Goal: Task Accomplishment & Management: Complete application form

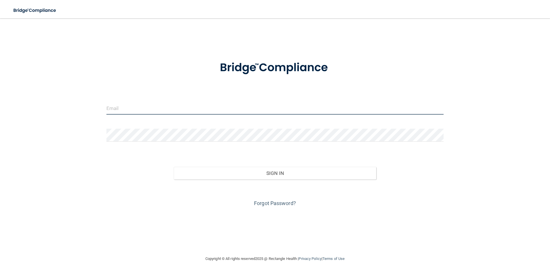
click at [146, 110] on input "email" at bounding box center [274, 108] width 337 height 13
type input "[EMAIL_ADDRESS][DOMAIN_NAME]"
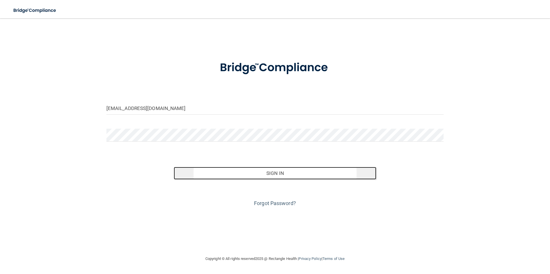
click at [273, 175] on button "Sign In" at bounding box center [275, 173] width 202 height 13
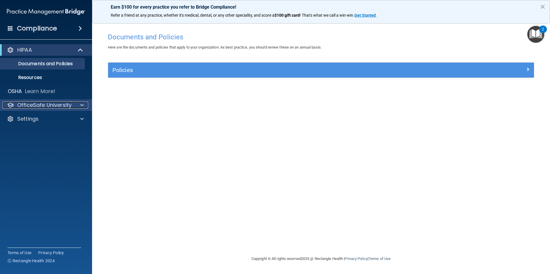
click at [76, 107] on div at bounding box center [81, 105] width 14 height 7
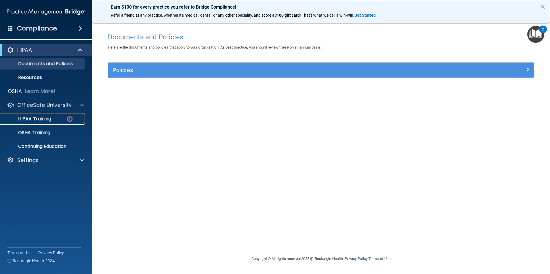
click at [47, 118] on p "HIPAA Training" at bounding box center [27, 119] width 47 height 6
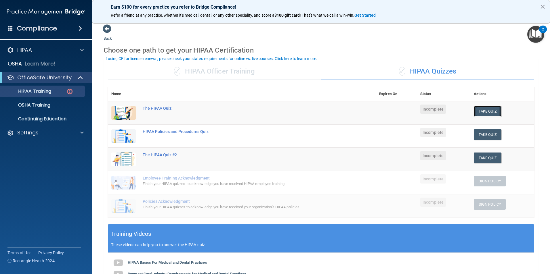
click at [489, 112] on button "Take Quiz" at bounding box center [488, 111] width 28 height 11
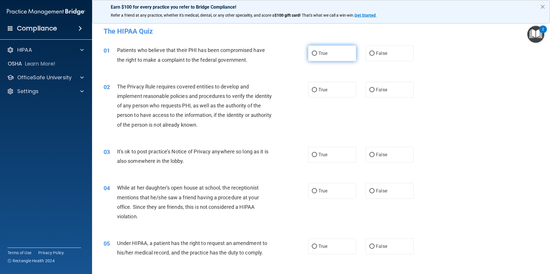
click at [312, 51] on input "True" at bounding box center [314, 53] width 5 height 4
radio input "true"
click at [313, 90] on input "True" at bounding box center [314, 90] width 5 height 4
radio input "true"
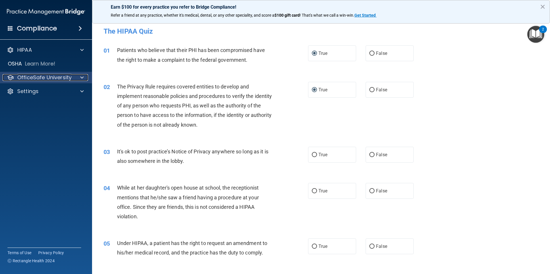
click at [83, 76] on span at bounding box center [81, 77] width 3 height 7
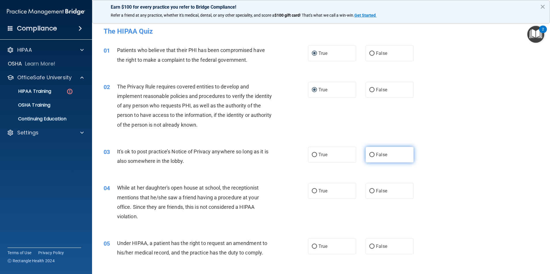
click at [369, 154] on input "False" at bounding box center [371, 155] width 5 height 4
radio input "true"
click at [369, 191] on input "False" at bounding box center [371, 191] width 5 height 4
radio input "true"
click at [369, 246] on input "False" at bounding box center [371, 247] width 5 height 4
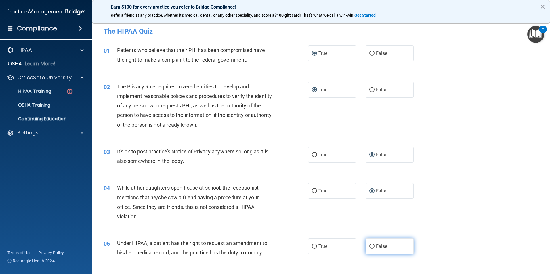
radio input "true"
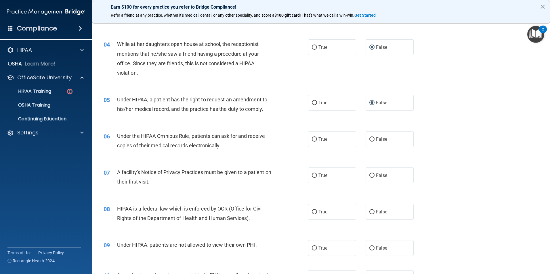
scroll to position [173, 0]
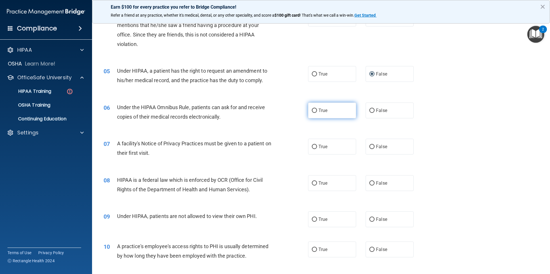
click at [313, 111] on input "True" at bounding box center [314, 111] width 5 height 4
radio input "true"
click at [312, 145] on input "True" at bounding box center [314, 147] width 5 height 4
radio input "true"
click at [313, 183] on input "True" at bounding box center [314, 183] width 5 height 4
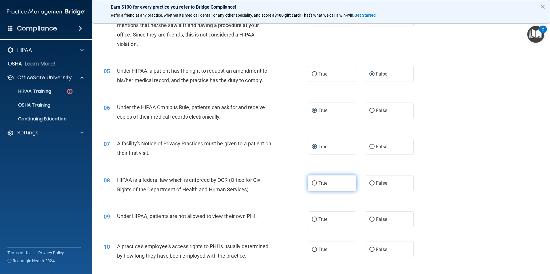
radio input "true"
click at [369, 221] on input "False" at bounding box center [371, 220] width 5 height 4
radio input "true"
click at [369, 251] on input "False" at bounding box center [371, 250] width 5 height 4
radio input "true"
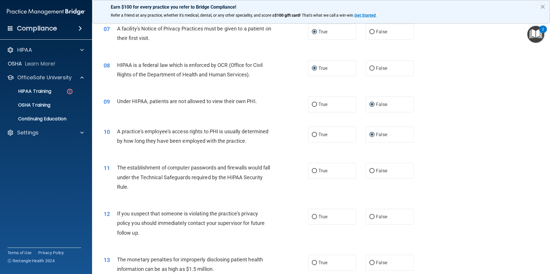
scroll to position [316, 0]
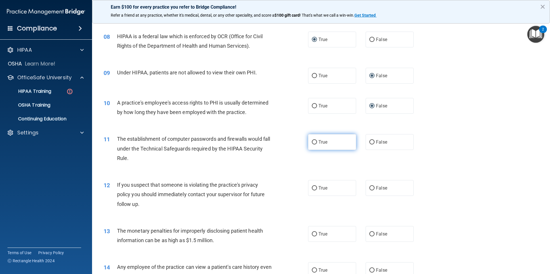
click at [312, 143] on input "True" at bounding box center [314, 142] width 5 height 4
radio input "true"
click at [313, 189] on input "True" at bounding box center [314, 188] width 5 height 4
radio input "true"
click at [312, 234] on input "True" at bounding box center [314, 234] width 5 height 4
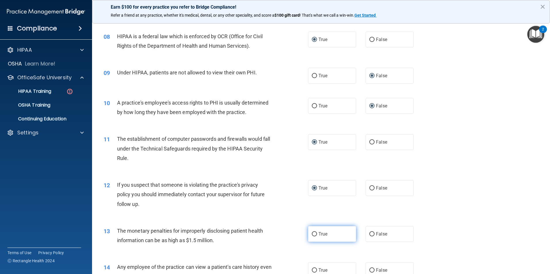
radio input "true"
click at [369, 270] on input "False" at bounding box center [371, 271] width 5 height 4
radio input "true"
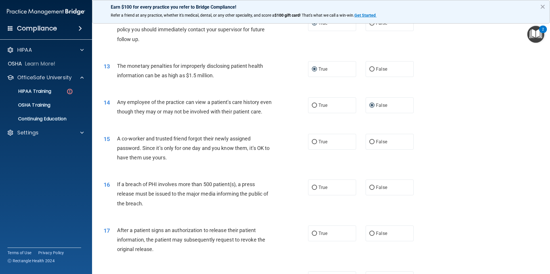
scroll to position [489, 0]
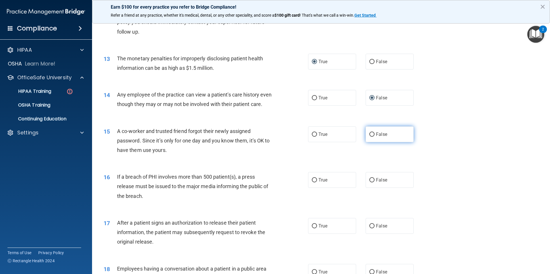
click at [372, 142] on label "False" at bounding box center [389, 135] width 48 height 16
click at [372, 137] on input "False" at bounding box center [371, 135] width 5 height 4
radio input "true"
click at [317, 188] on label "True" at bounding box center [332, 180] width 48 height 16
click at [317, 183] on input "True" at bounding box center [314, 180] width 5 height 4
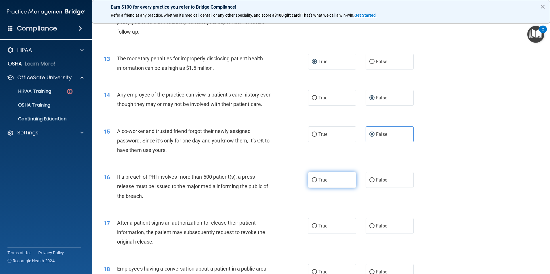
radio input "true"
click at [312, 229] on input "True" at bounding box center [314, 226] width 5 height 4
radio input "true"
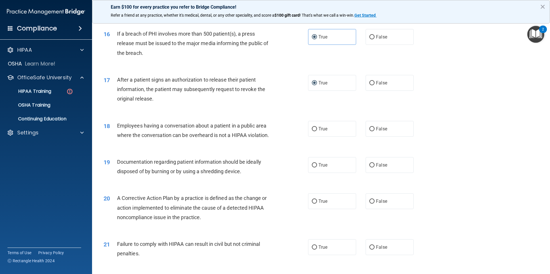
scroll to position [633, 0]
click at [369, 131] on input "False" at bounding box center [371, 129] width 5 height 4
radio input "true"
click at [312, 167] on input "True" at bounding box center [314, 165] width 5 height 4
radio input "true"
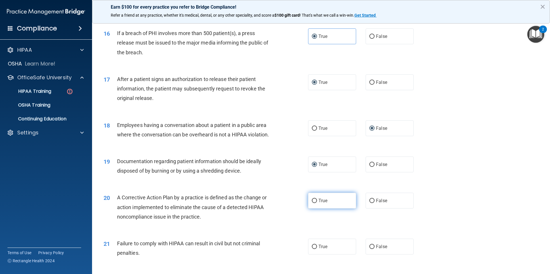
click at [312, 203] on input "True" at bounding box center [314, 201] width 5 height 4
radio input "true"
click at [369, 249] on input "False" at bounding box center [371, 247] width 5 height 4
radio input "true"
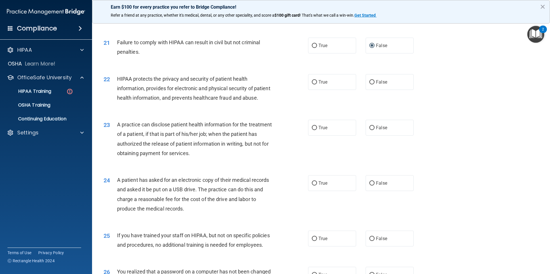
scroll to position [863, 0]
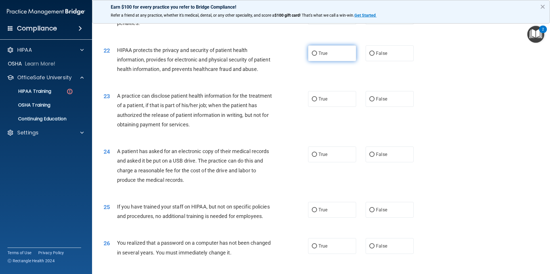
click at [312, 56] on input "True" at bounding box center [314, 53] width 5 height 4
radio input "true"
click at [369, 101] on input "False" at bounding box center [371, 99] width 5 height 4
radio input "true"
click at [312, 157] on input "True" at bounding box center [314, 155] width 5 height 4
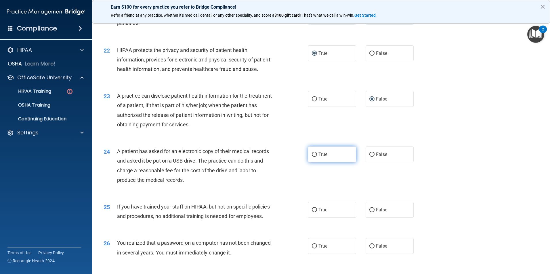
radio input "true"
click at [369, 212] on input "False" at bounding box center [371, 210] width 5 height 4
radio input "true"
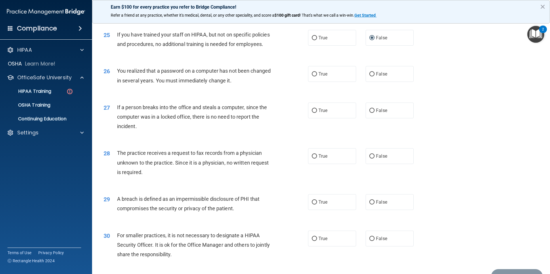
scroll to position [1035, 0]
click at [312, 76] on input "True" at bounding box center [314, 74] width 5 height 4
radio input "true"
click at [369, 113] on input "False" at bounding box center [371, 110] width 5 height 4
radio input "true"
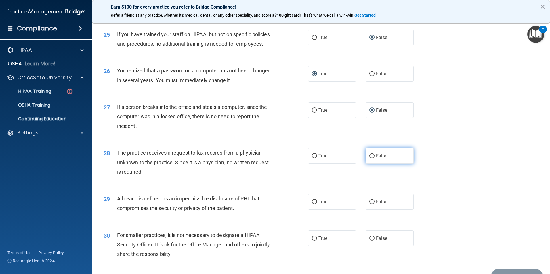
click at [369, 158] on input "False" at bounding box center [371, 156] width 5 height 4
radio input "true"
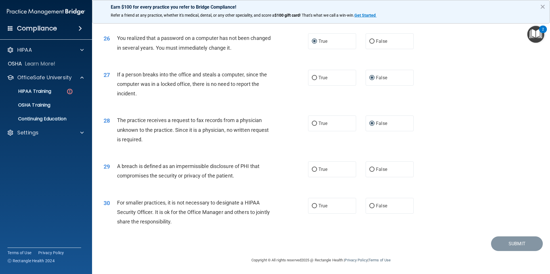
scroll to position [1096, 0]
click at [313, 170] on input "True" at bounding box center [314, 170] width 5 height 4
radio input "true"
click at [369, 207] on input "False" at bounding box center [371, 206] width 5 height 4
radio input "true"
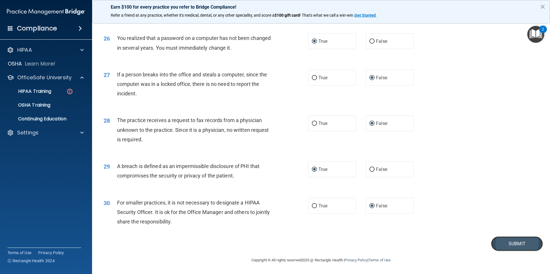
click at [518, 245] on button "Submit" at bounding box center [517, 244] width 52 height 15
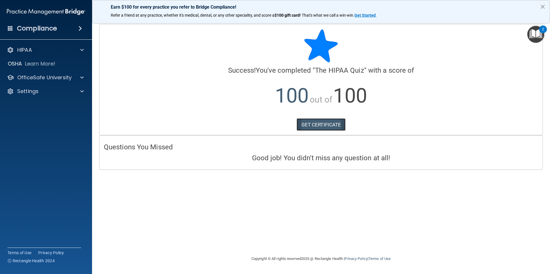
click at [336, 126] on link "GET CERTIFICATE" at bounding box center [320, 124] width 49 height 13
